Goal: Navigation & Orientation: Find specific page/section

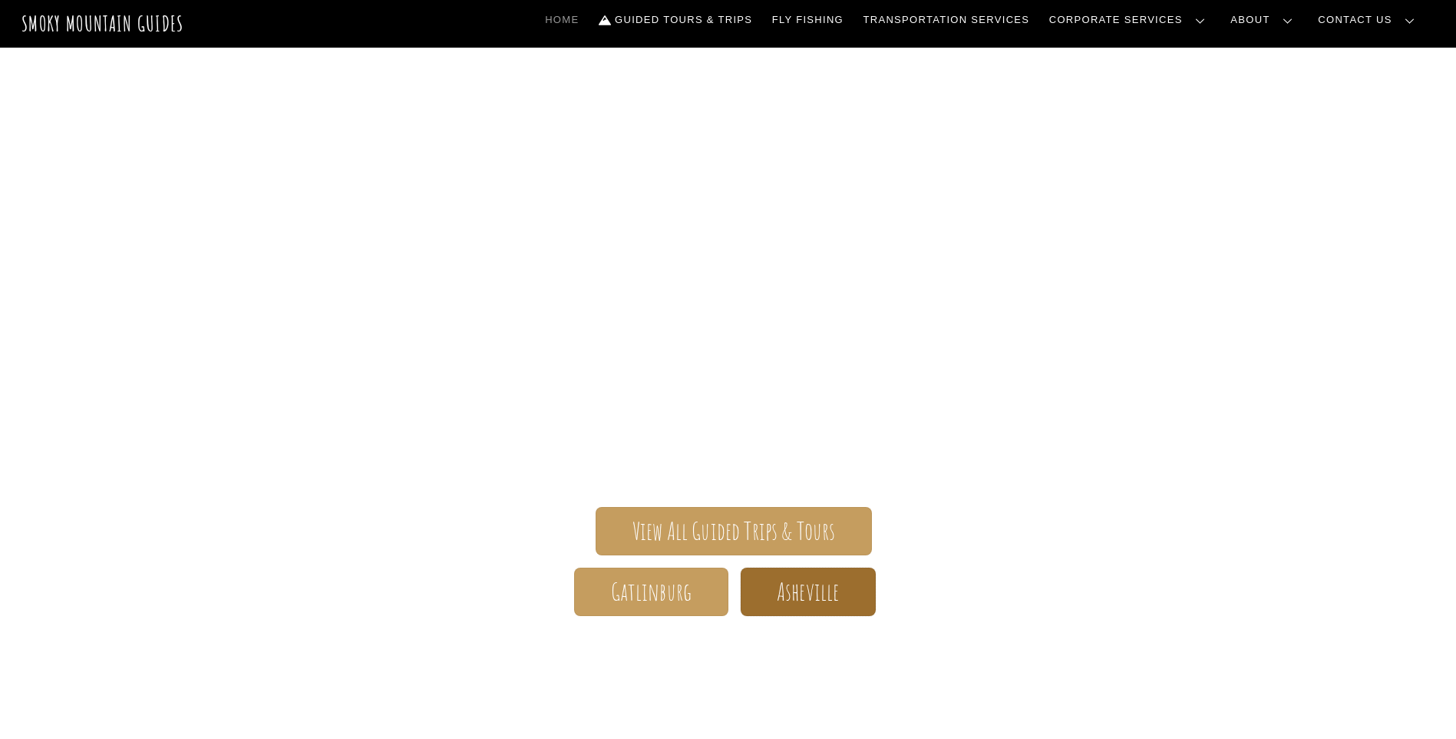
click at [773, 599] on link "Asheville" at bounding box center [808, 591] width 135 height 48
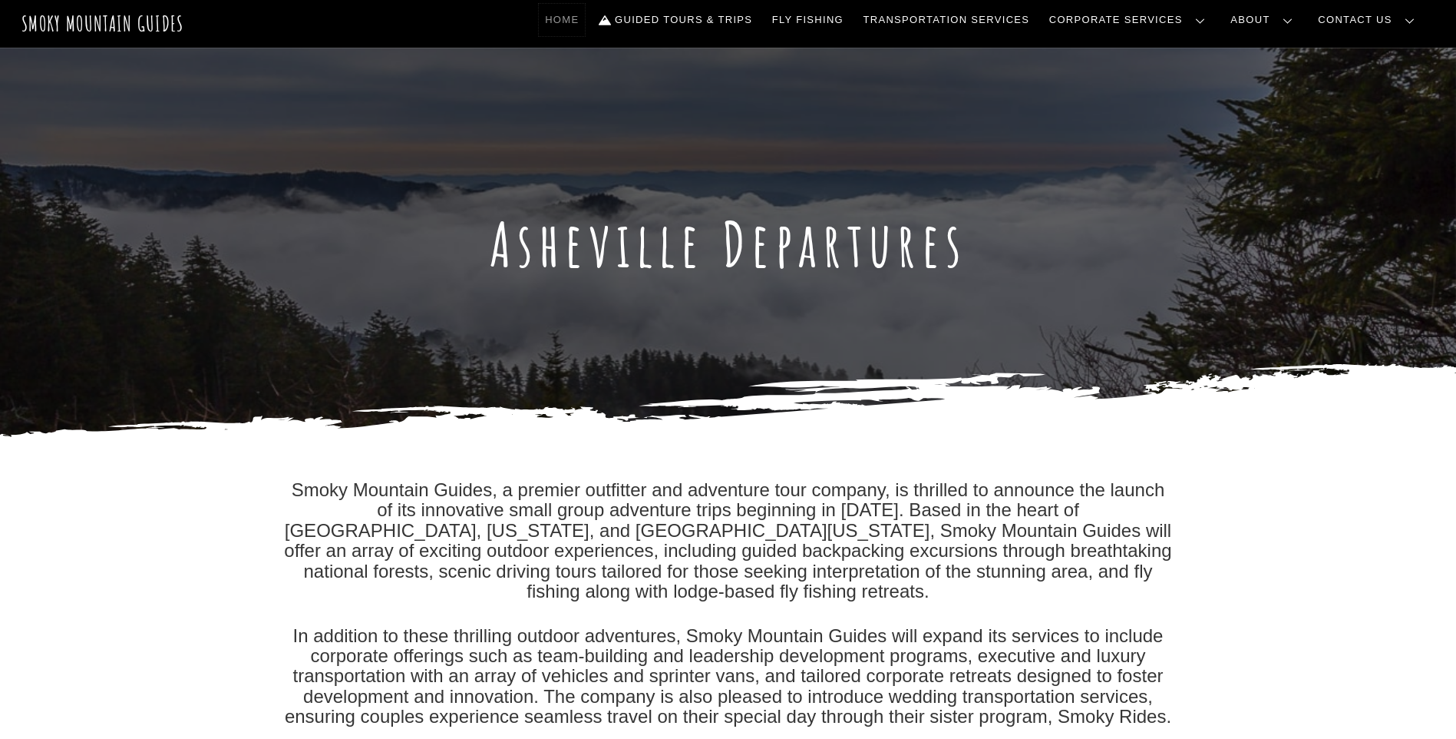
click at [585, 25] on link "Home" at bounding box center [562, 20] width 46 height 32
